Goal: Check status: Check status

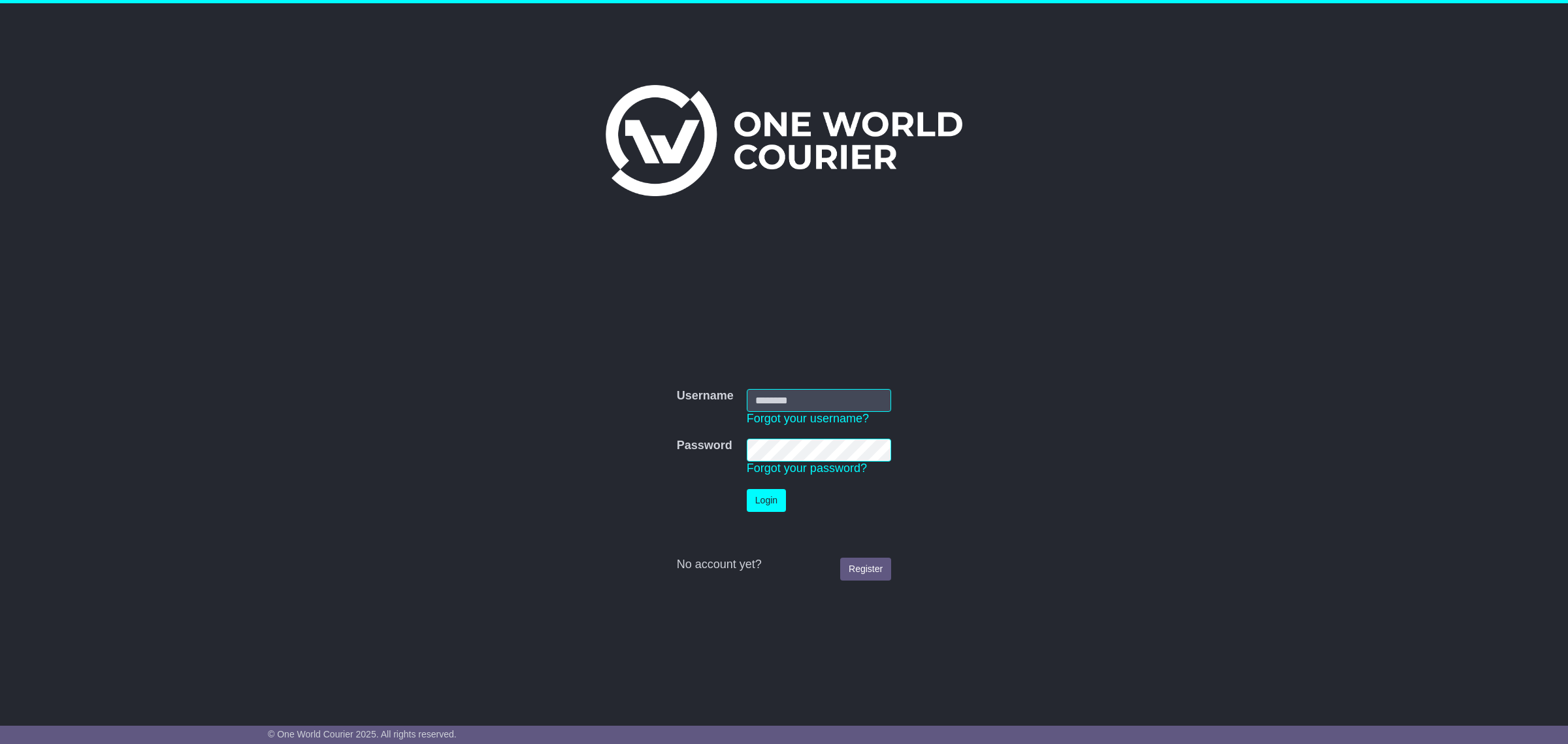
type input "**********"
click at [765, 499] on button "Login" at bounding box center [766, 500] width 39 height 23
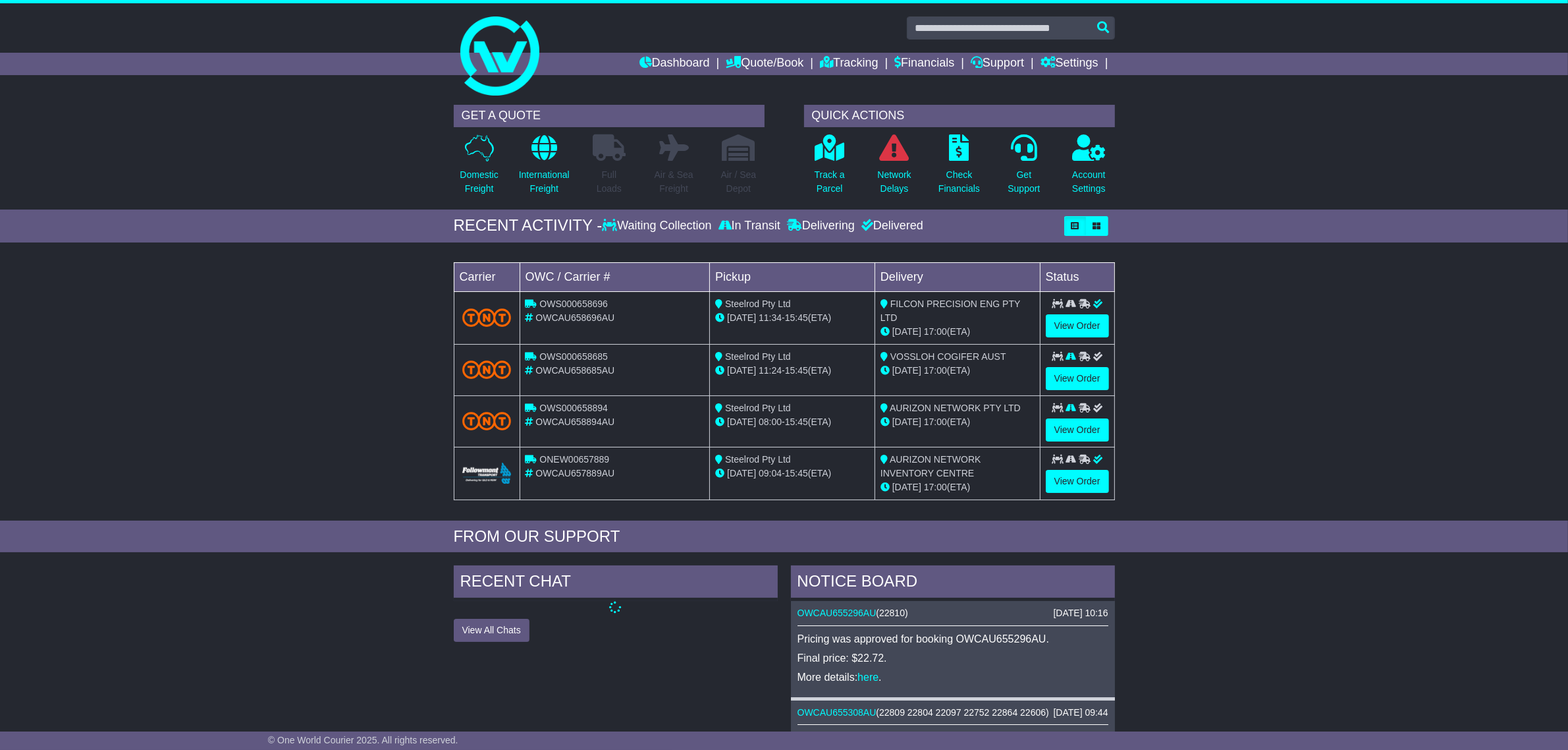
scroll to position [403, 0]
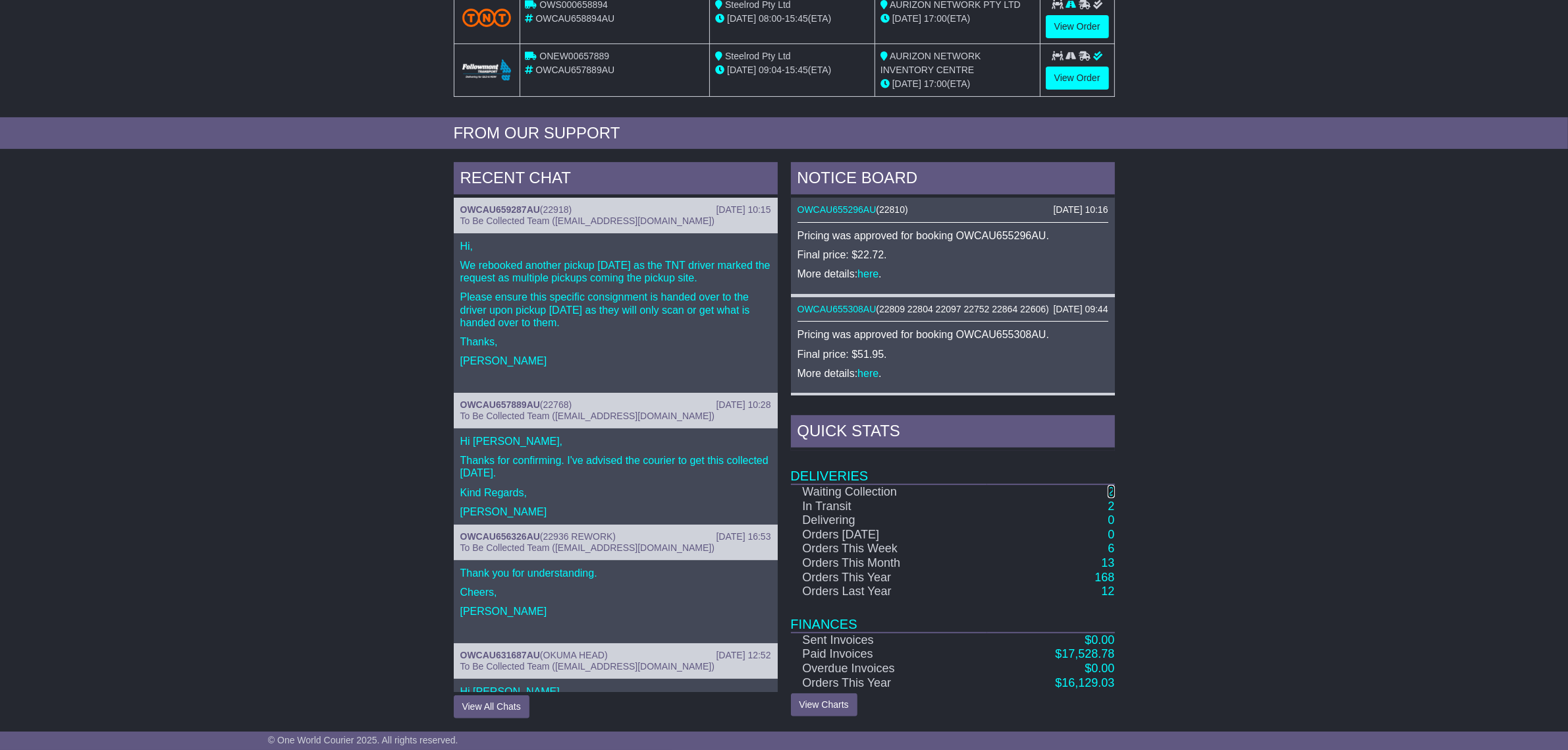
click at [1112, 492] on link "2" at bounding box center [1111, 492] width 7 height 13
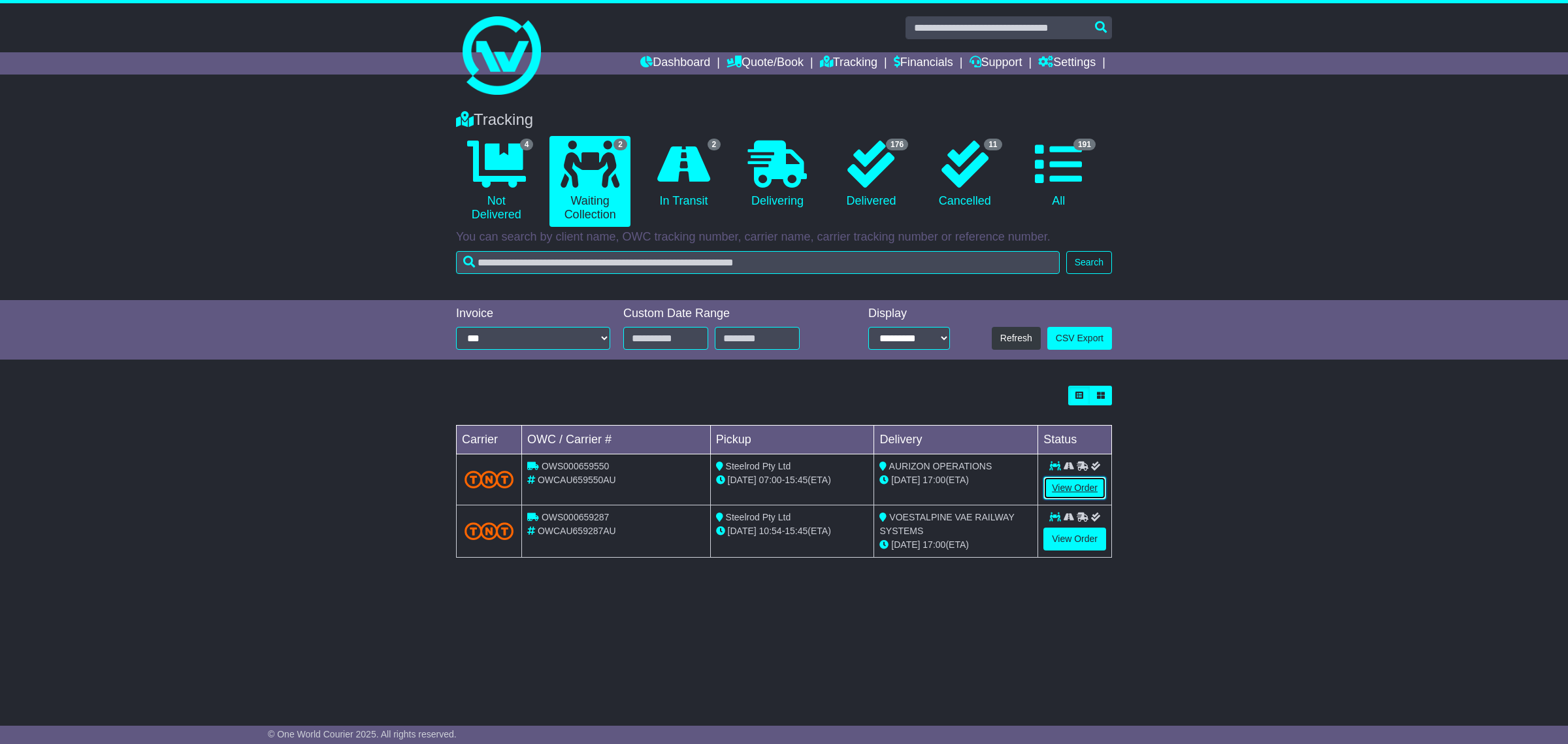
click at [1066, 489] on link "View Order" at bounding box center [1075, 488] width 63 height 23
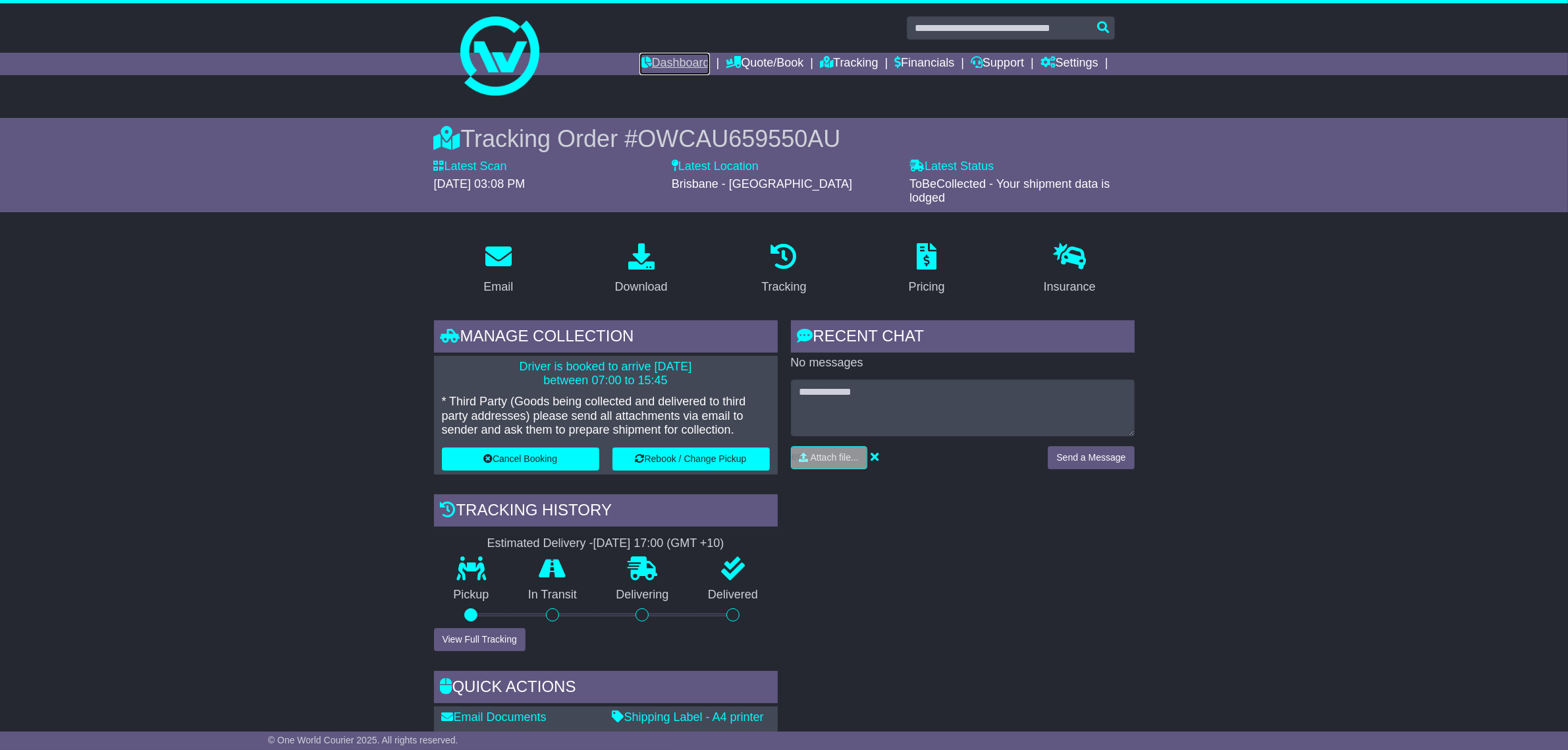
click at [661, 63] on link "Dashboard" at bounding box center [675, 64] width 70 height 22
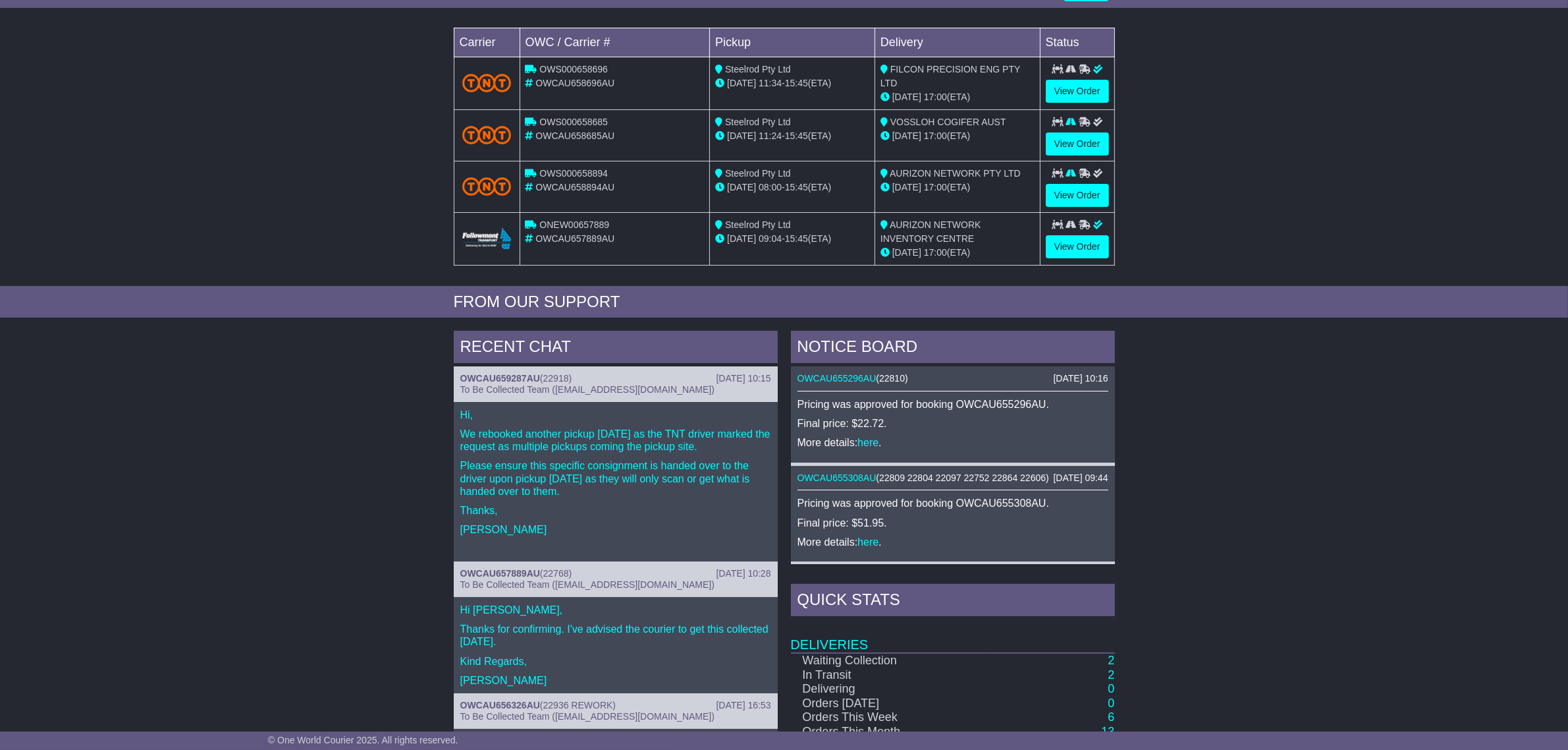
scroll to position [247, 0]
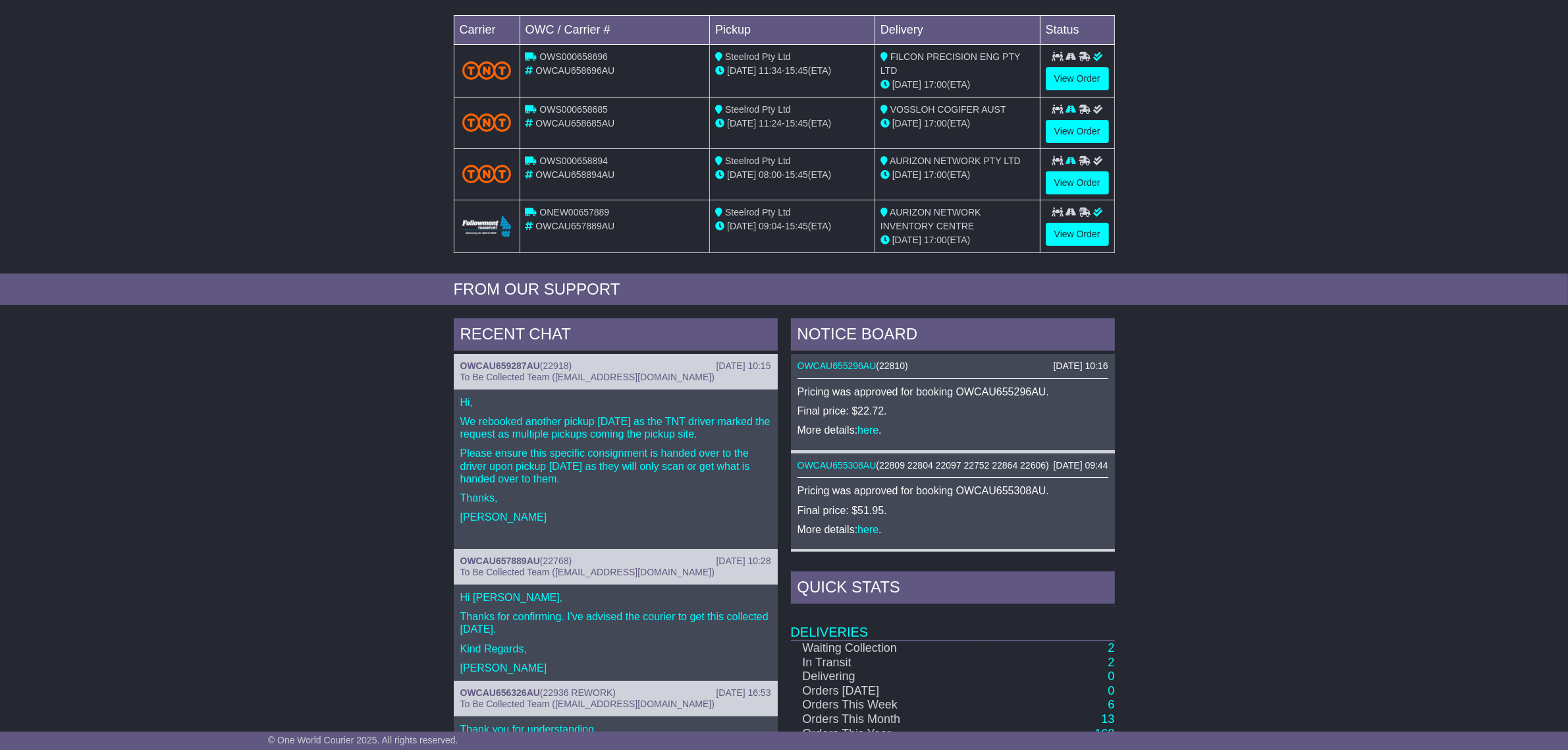
click at [683, 432] on p "We rebooked another pickup [DATE] as the TNT driver marked the request as multi…" at bounding box center [615, 427] width 310 height 25
click at [484, 366] on link "OWCAU659287AU" at bounding box center [500, 365] width 80 height 10
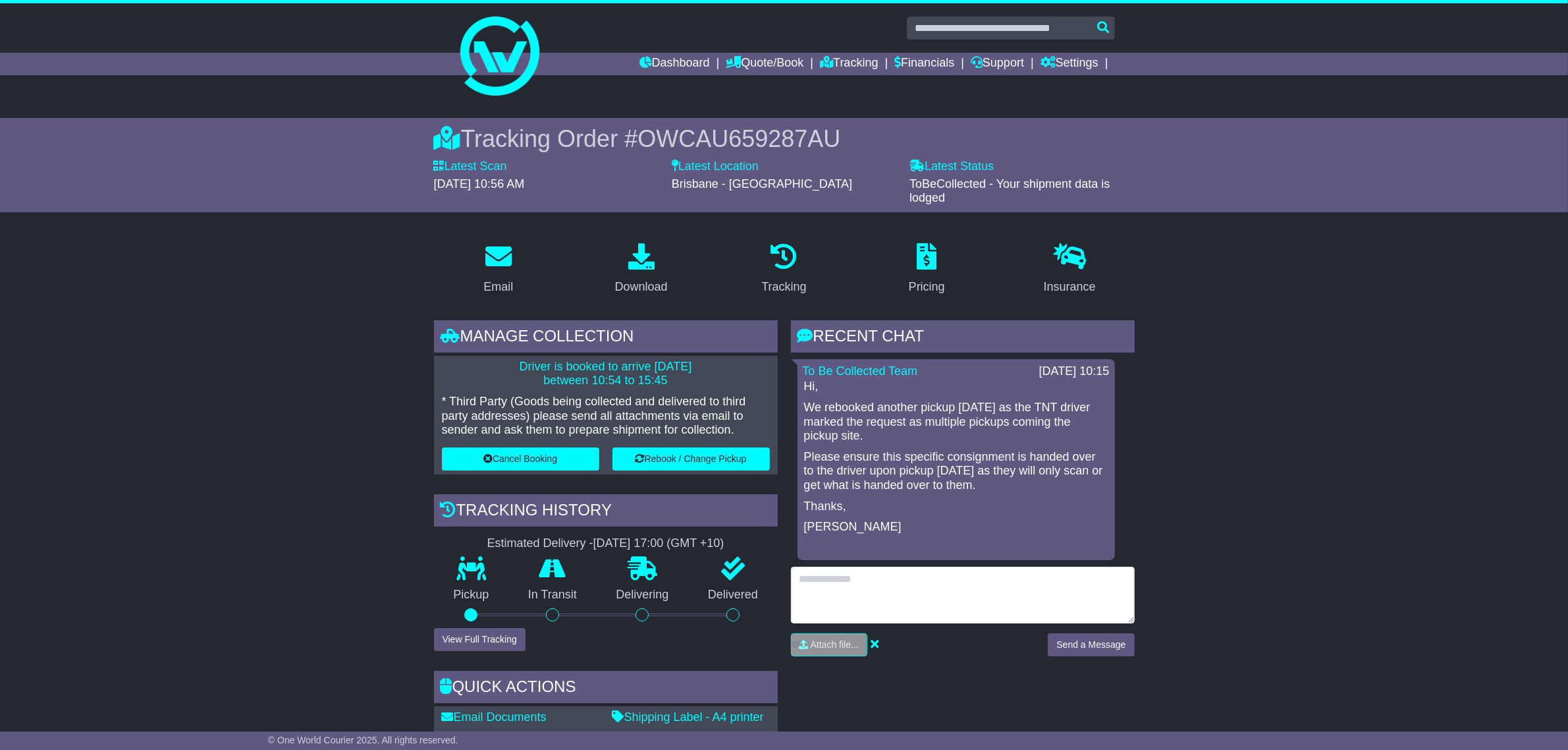
click at [901, 581] on textarea at bounding box center [962, 595] width 343 height 57
type textarea "*"
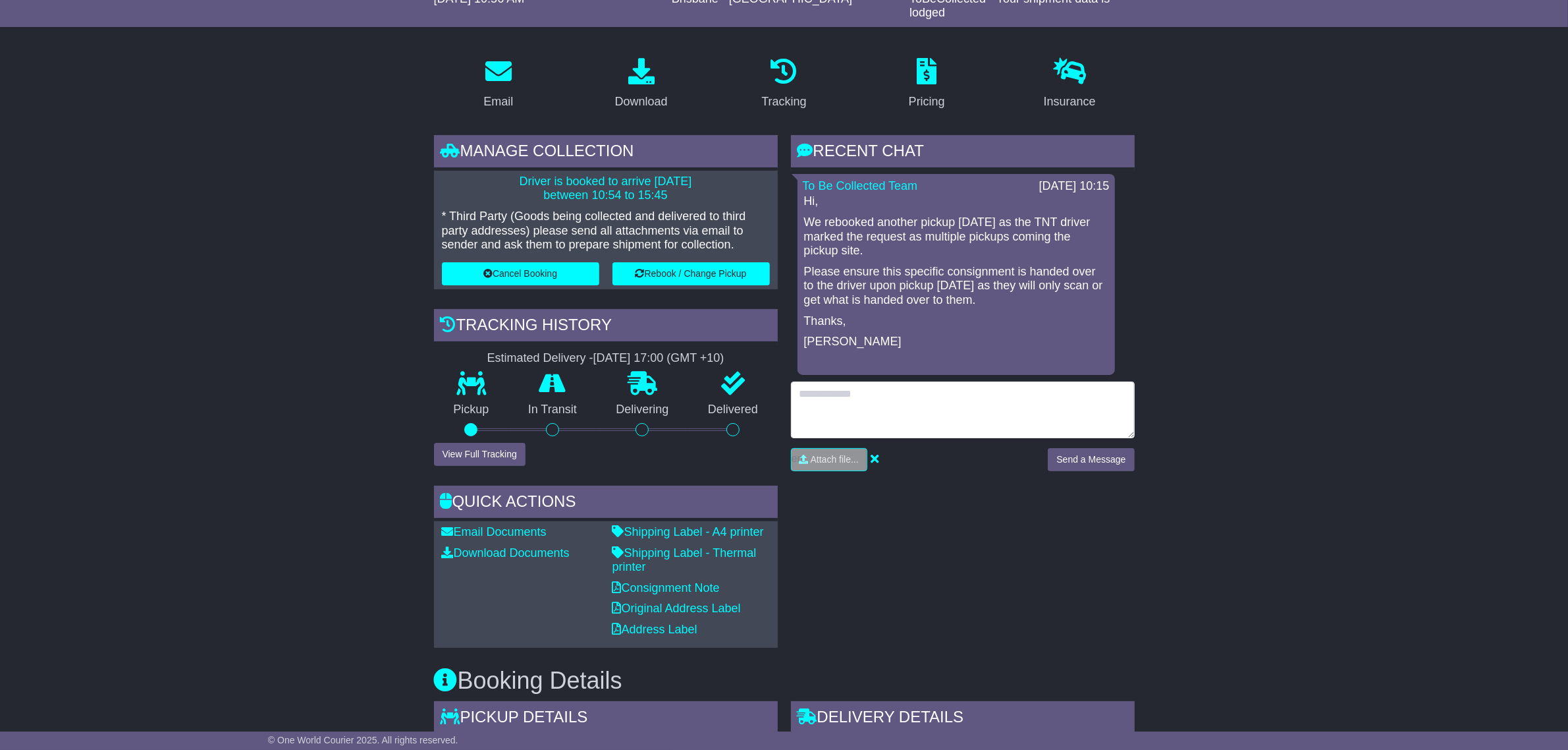
scroll to position [16, 0]
